Goal: Transaction & Acquisition: Purchase product/service

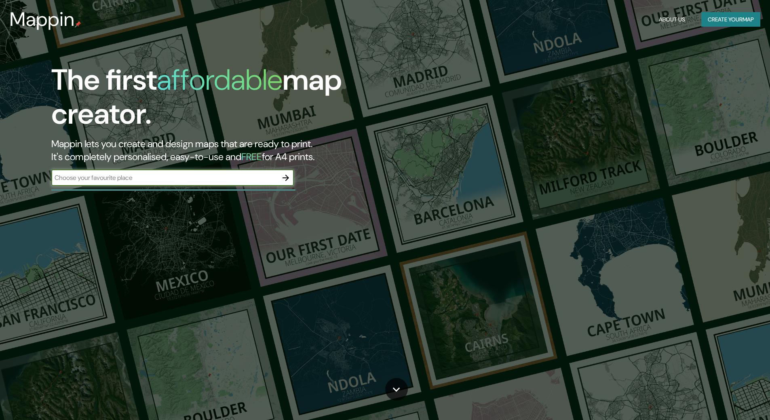
click at [209, 182] on input "text" at bounding box center [164, 177] width 226 height 9
type input "[GEOGRAPHIC_DATA]"
click at [281, 175] on icon "button" at bounding box center [286, 178] width 10 height 10
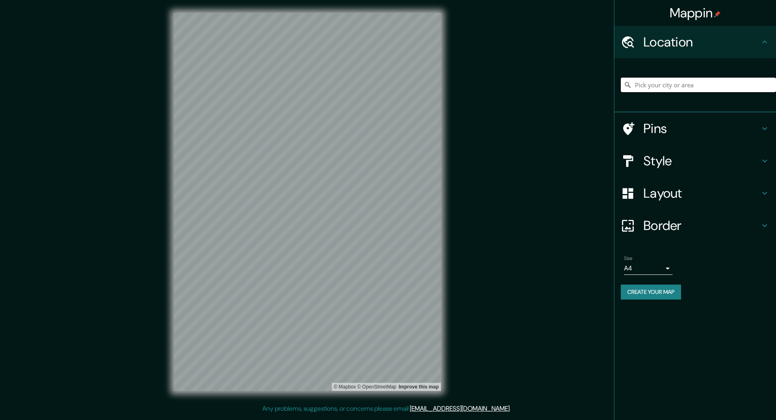
click at [705, 85] on input "Pick your city or area" at bounding box center [698, 85] width 155 height 15
click at [665, 127] on h4 "Pins" at bounding box center [701, 128] width 116 height 16
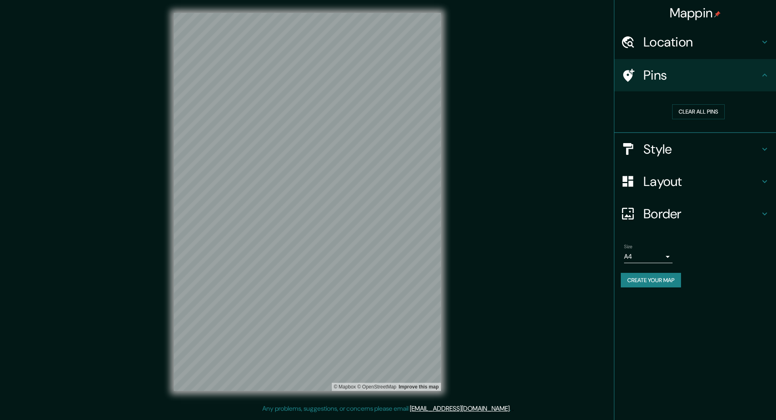
click at [641, 76] on div at bounding box center [632, 75] width 23 height 14
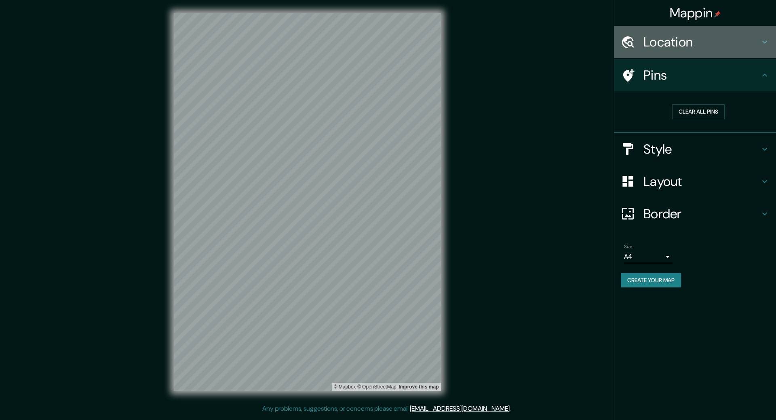
click at [653, 42] on h4 "Location" at bounding box center [701, 42] width 116 height 16
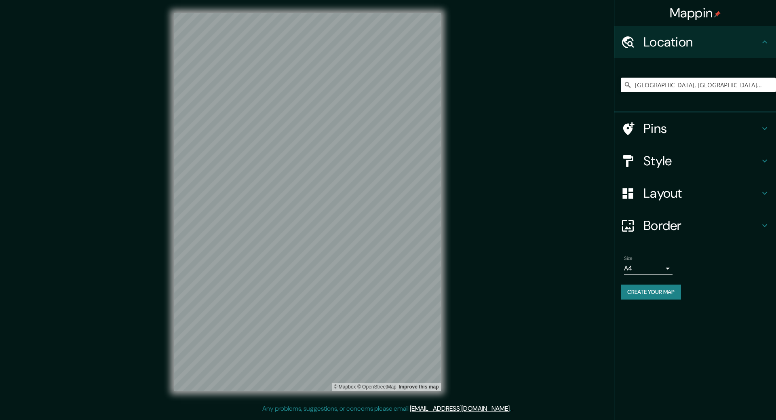
click at [652, 124] on h4 "Pins" at bounding box center [701, 128] width 116 height 16
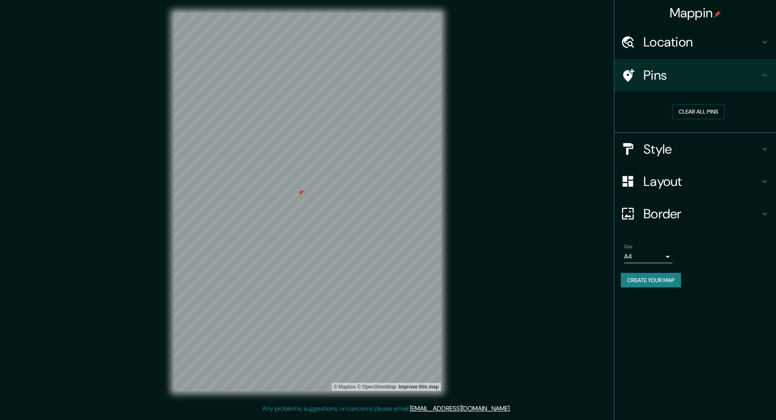
drag, startPoint x: 300, startPoint y: 199, endPoint x: 301, endPoint y: 194, distance: 4.9
click at [301, 194] on div at bounding box center [300, 192] width 6 height 6
click at [293, 193] on div at bounding box center [294, 192] width 6 height 6
click at [677, 48] on h4 "Location" at bounding box center [701, 42] width 116 height 16
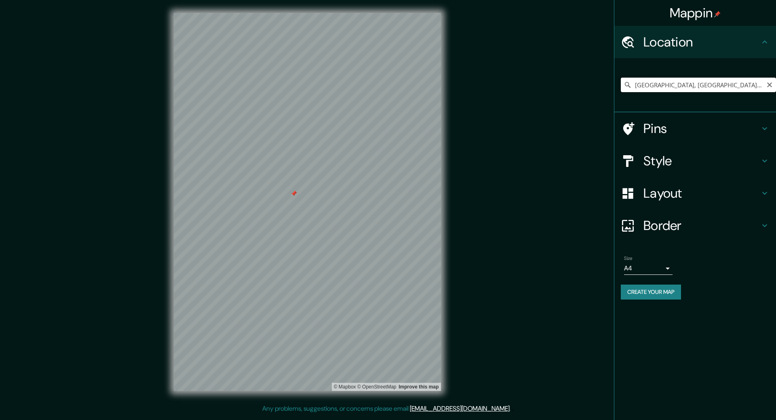
click at [683, 80] on input "[GEOGRAPHIC_DATA], [GEOGRAPHIC_DATA], [GEOGRAPHIC_DATA]" at bounding box center [698, 85] width 155 height 15
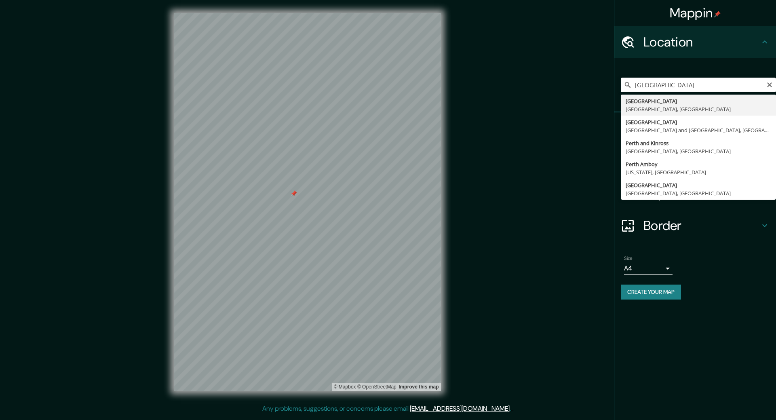
type input "[GEOGRAPHIC_DATA], [GEOGRAPHIC_DATA], [GEOGRAPHIC_DATA]"
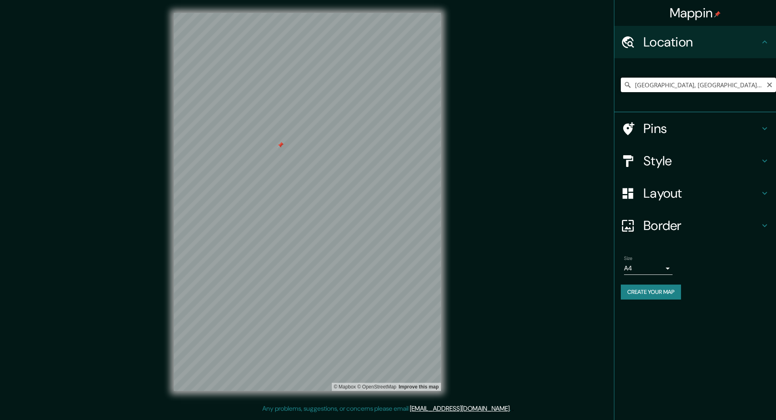
click at [667, 86] on input "[GEOGRAPHIC_DATA], [GEOGRAPHIC_DATA], [GEOGRAPHIC_DATA]" at bounding box center [698, 85] width 155 height 15
click at [769, 84] on icon "Clear" at bounding box center [769, 84] width 5 height 5
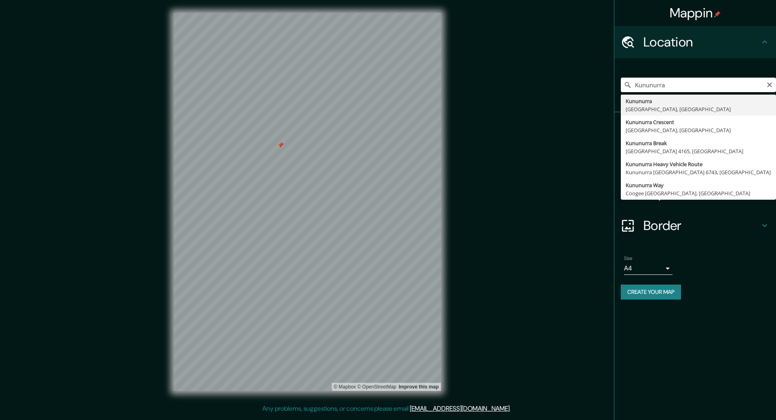
type input "Kununurra, [GEOGRAPHIC_DATA], [GEOGRAPHIC_DATA]"
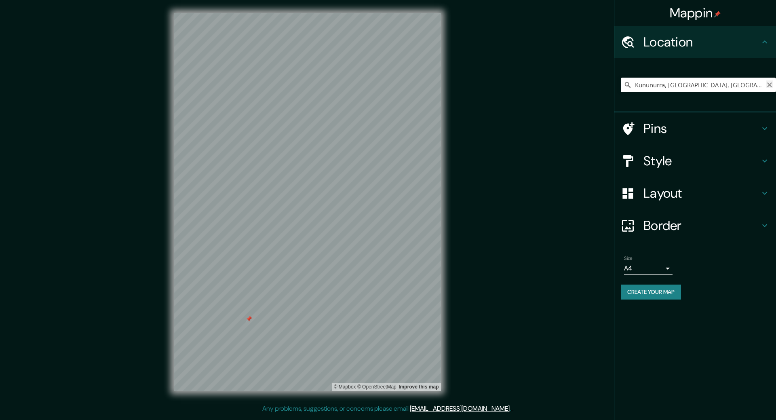
click at [768, 84] on icon "Clear" at bounding box center [769, 84] width 5 height 5
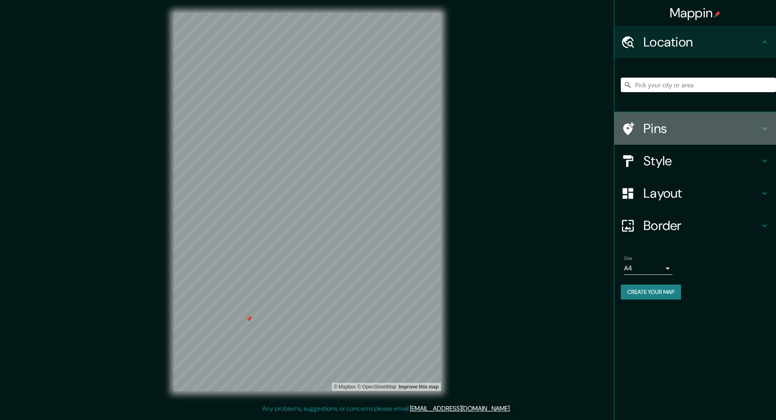
click at [768, 126] on icon at bounding box center [765, 129] width 10 height 10
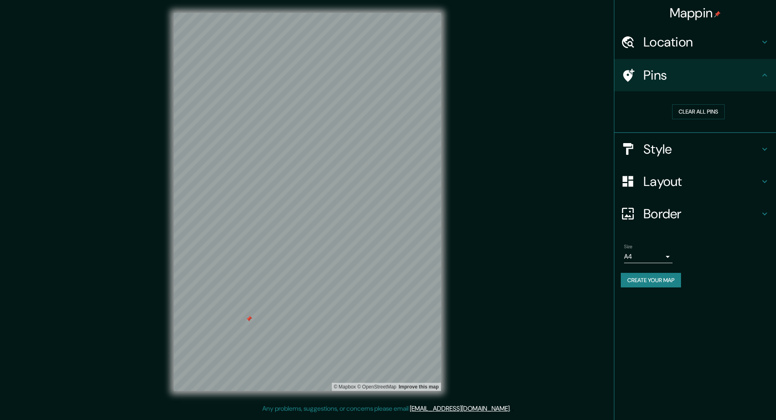
click at [762, 37] on div "Location" at bounding box center [695, 42] width 162 height 32
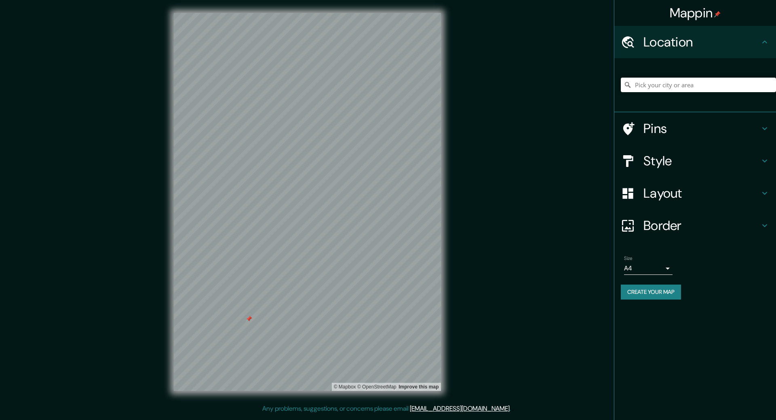
click at [630, 128] on icon at bounding box center [628, 128] width 11 height 13
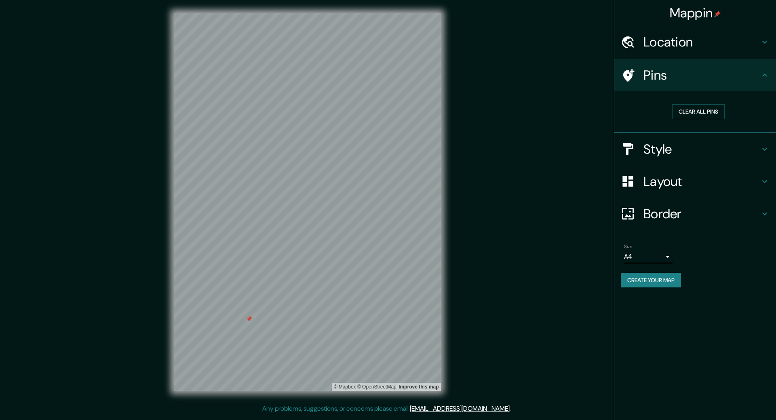
click at [671, 48] on h4 "Location" at bounding box center [701, 42] width 116 height 16
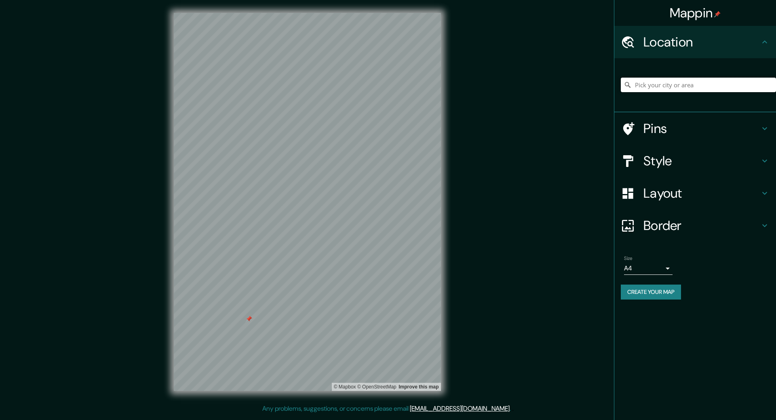
click at [668, 81] on input "Pick your city or area" at bounding box center [698, 85] width 155 height 15
type input "B"
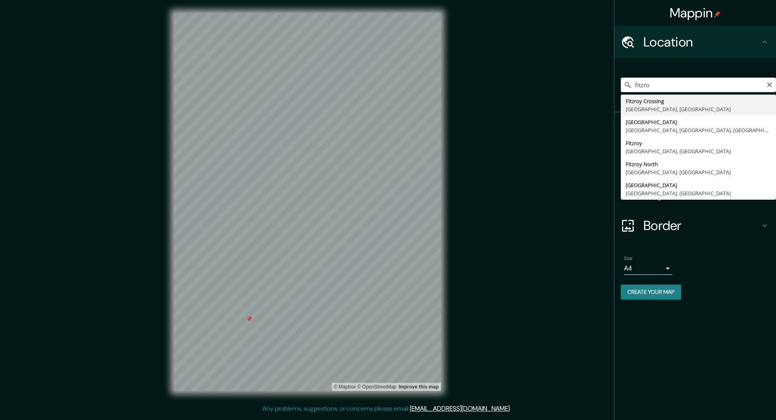
type input "[GEOGRAPHIC_DATA], [GEOGRAPHIC_DATA], [GEOGRAPHIC_DATA]"
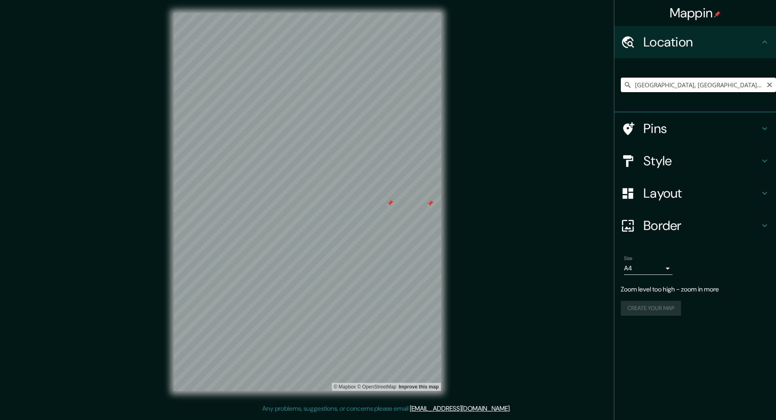
click at [705, 84] on input "[GEOGRAPHIC_DATA], [GEOGRAPHIC_DATA], [GEOGRAPHIC_DATA]" at bounding box center [698, 85] width 155 height 15
click at [768, 84] on icon "Clear" at bounding box center [769, 84] width 5 height 5
click at [733, 84] on input "Pick your city or area" at bounding box center [698, 85] width 155 height 15
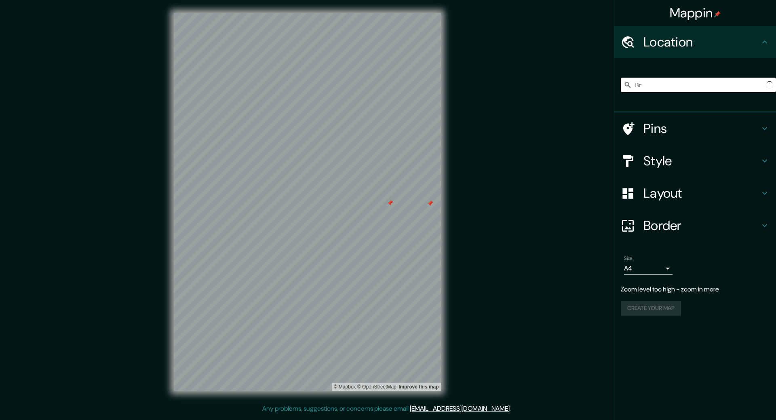
type input "B"
click at [687, 163] on h4 "Style" at bounding box center [701, 161] width 116 height 16
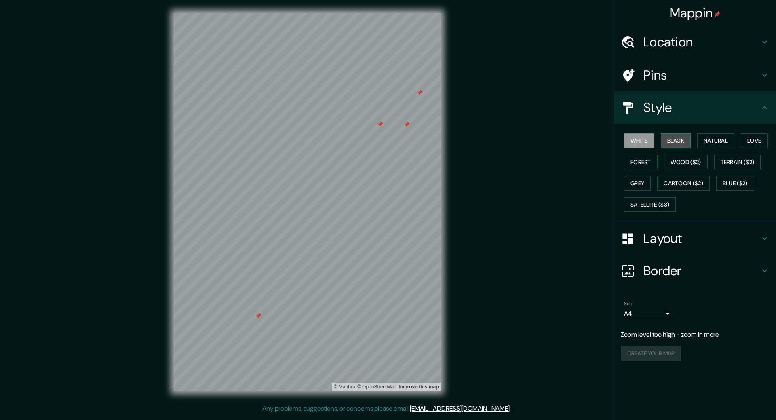
click at [671, 143] on button "Black" at bounding box center [676, 140] width 30 height 15
click at [645, 160] on button "Forest" at bounding box center [641, 162] width 34 height 15
click at [725, 141] on button "Natural" at bounding box center [715, 140] width 37 height 15
click at [648, 141] on button "White" at bounding box center [639, 140] width 30 height 15
click at [650, 206] on button "Satellite ($3)" at bounding box center [650, 204] width 52 height 15
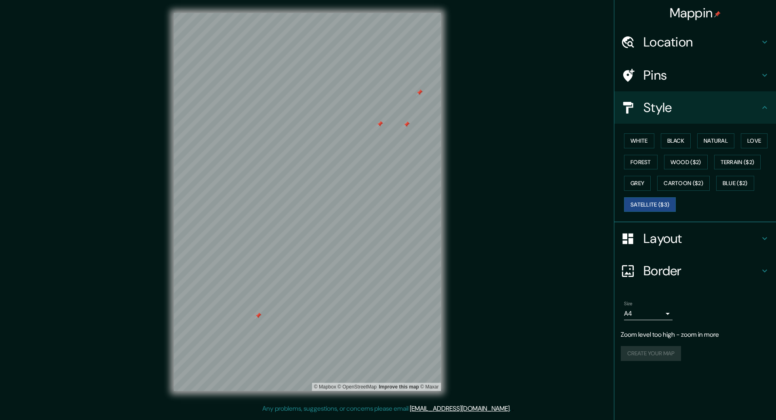
click at [673, 317] on div "Size A4 single" at bounding box center [695, 310] width 149 height 26
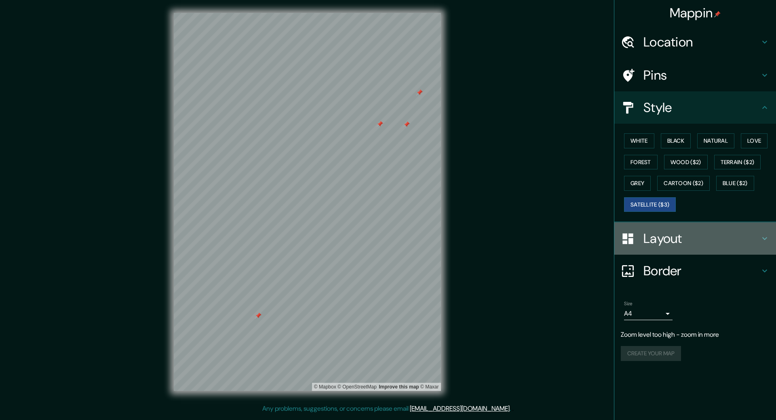
click at [679, 242] on h4 "Layout" at bounding box center [701, 238] width 116 height 16
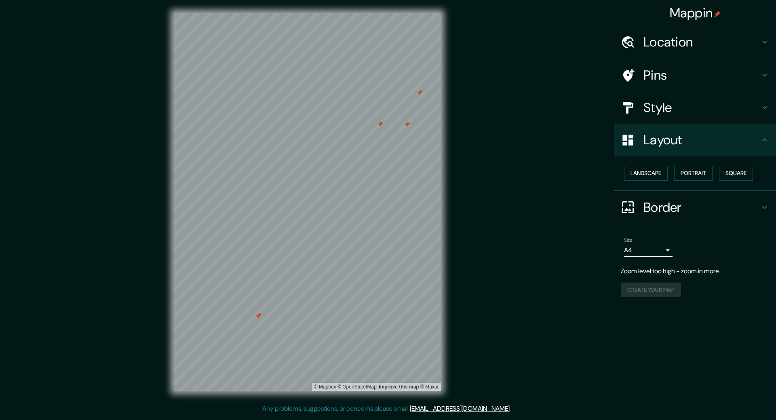
click at [688, 203] on h4 "Border" at bounding box center [701, 207] width 116 height 16
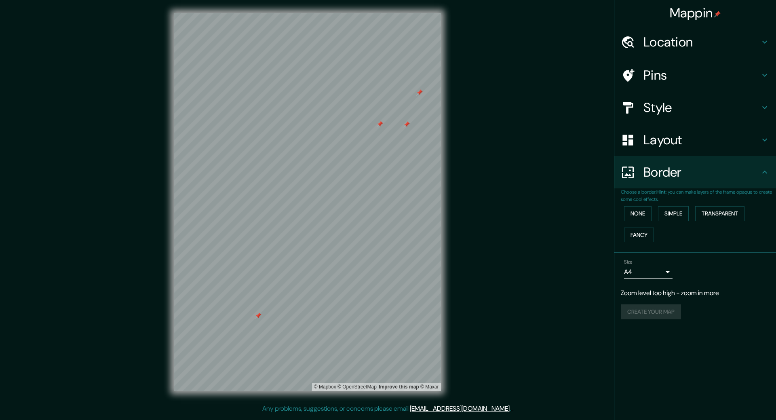
click at [664, 271] on body "Mappin Location Pins Style Layout Border Choose a border. Hint : you can make l…" at bounding box center [388, 210] width 776 height 420
click at [660, 304] on li "A3" at bounding box center [648, 303] width 48 height 15
click at [659, 273] on body "Mappin Location Pins Style Layout Border Choose a border. Hint : you can make l…" at bounding box center [388, 210] width 776 height 420
click at [657, 285] on li "A4" at bounding box center [648, 289] width 48 height 15
type input "single"
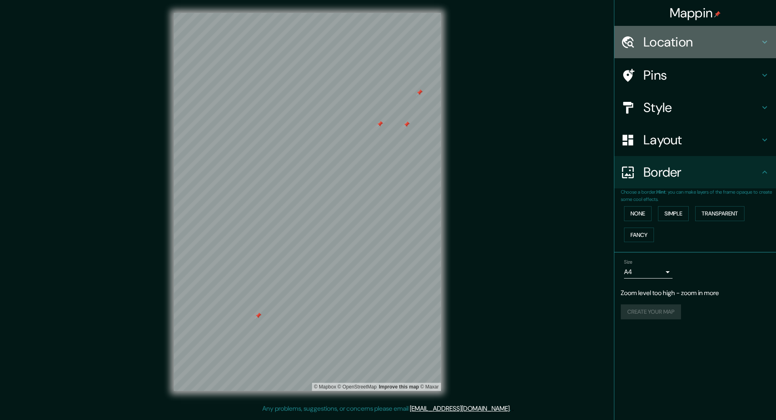
click at [709, 57] on div "Location" at bounding box center [695, 42] width 162 height 32
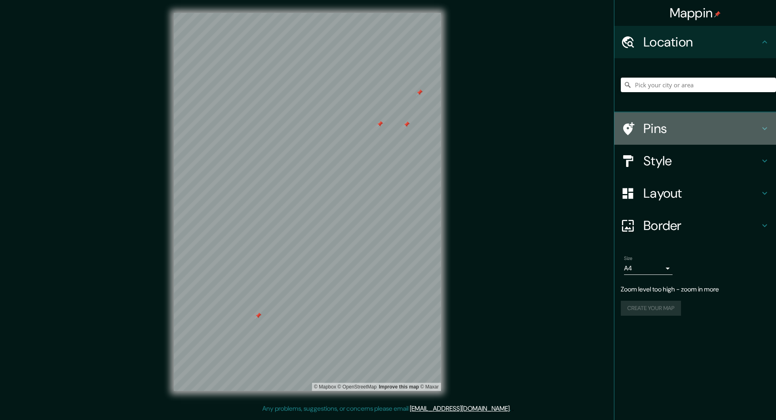
click at [686, 124] on h4 "Pins" at bounding box center [701, 128] width 116 height 16
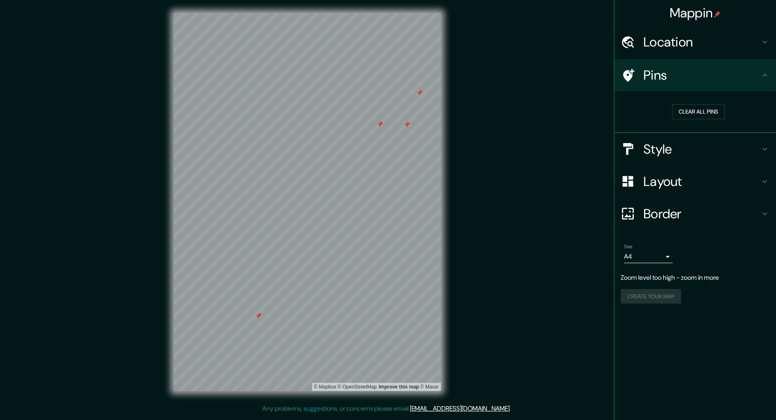
click at [664, 155] on h4 "Style" at bounding box center [701, 149] width 116 height 16
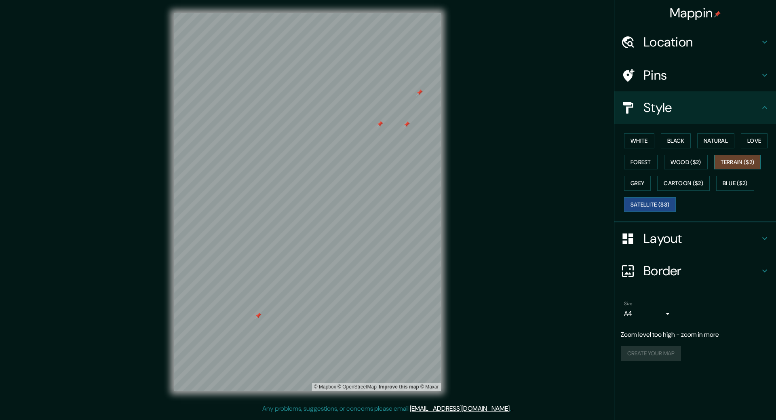
click at [721, 161] on button "Terrain ($2)" at bounding box center [737, 162] width 47 height 15
click at [653, 203] on button "Satellite ($3)" at bounding box center [650, 204] width 52 height 15
click at [723, 184] on button "Blue ($2)" at bounding box center [735, 183] width 38 height 15
click at [735, 169] on button "Terrain ($2)" at bounding box center [737, 162] width 47 height 15
click at [712, 141] on button "Natural" at bounding box center [715, 140] width 37 height 15
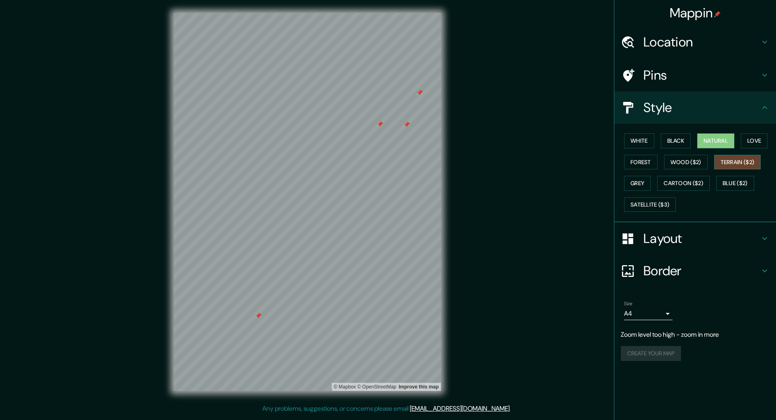
click at [735, 164] on button "Terrain ($2)" at bounding box center [737, 162] width 47 height 15
click at [704, 43] on h4 "Location" at bounding box center [701, 42] width 116 height 16
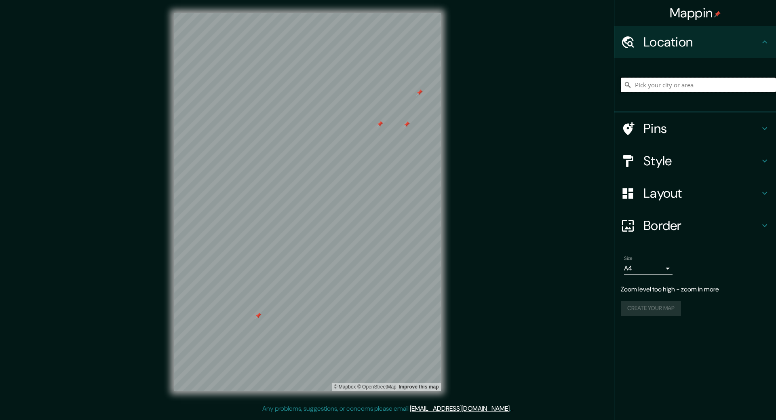
click at [686, 87] on input "Pick your city or area" at bounding box center [698, 85] width 155 height 15
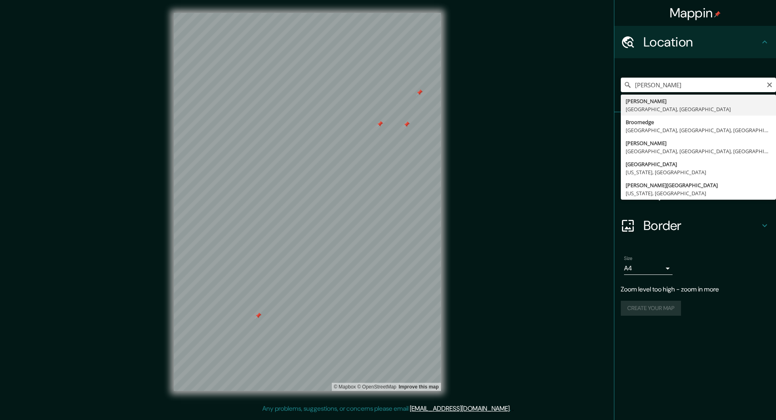
type input "[PERSON_NAME], [GEOGRAPHIC_DATA], [GEOGRAPHIC_DATA]"
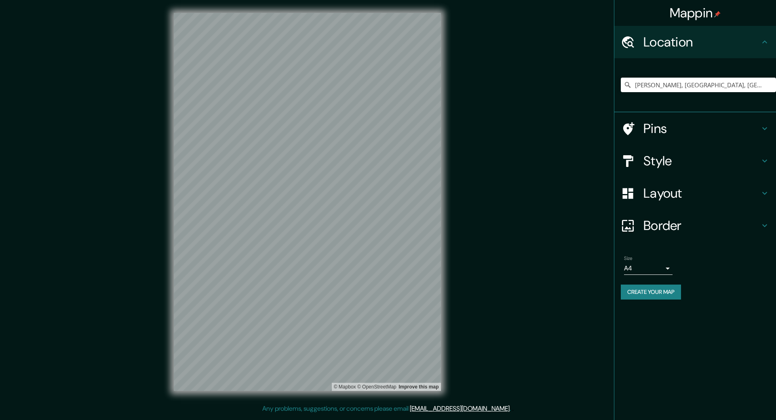
click at [660, 167] on h4 "Style" at bounding box center [701, 161] width 116 height 16
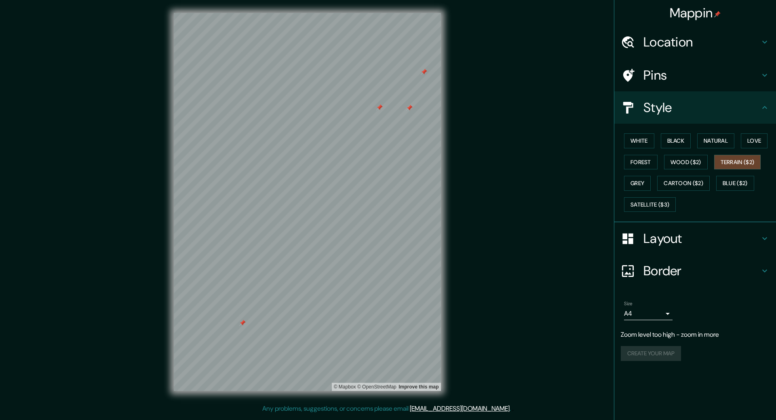
click at [664, 267] on h4 "Border" at bounding box center [701, 271] width 116 height 16
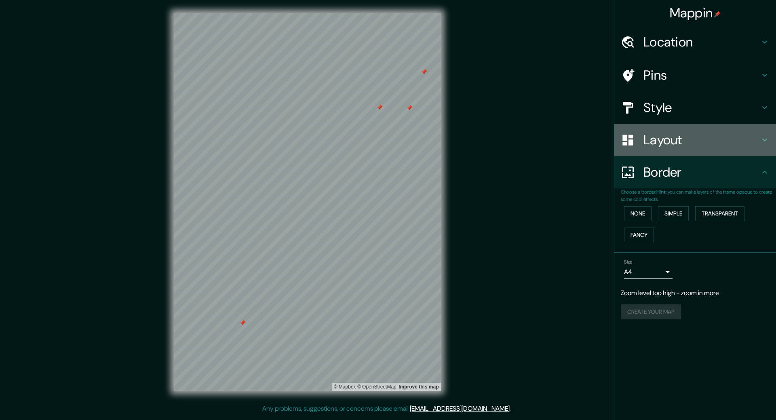
click at [677, 150] on div "Layout" at bounding box center [695, 140] width 162 height 32
